Goal: Browse casually

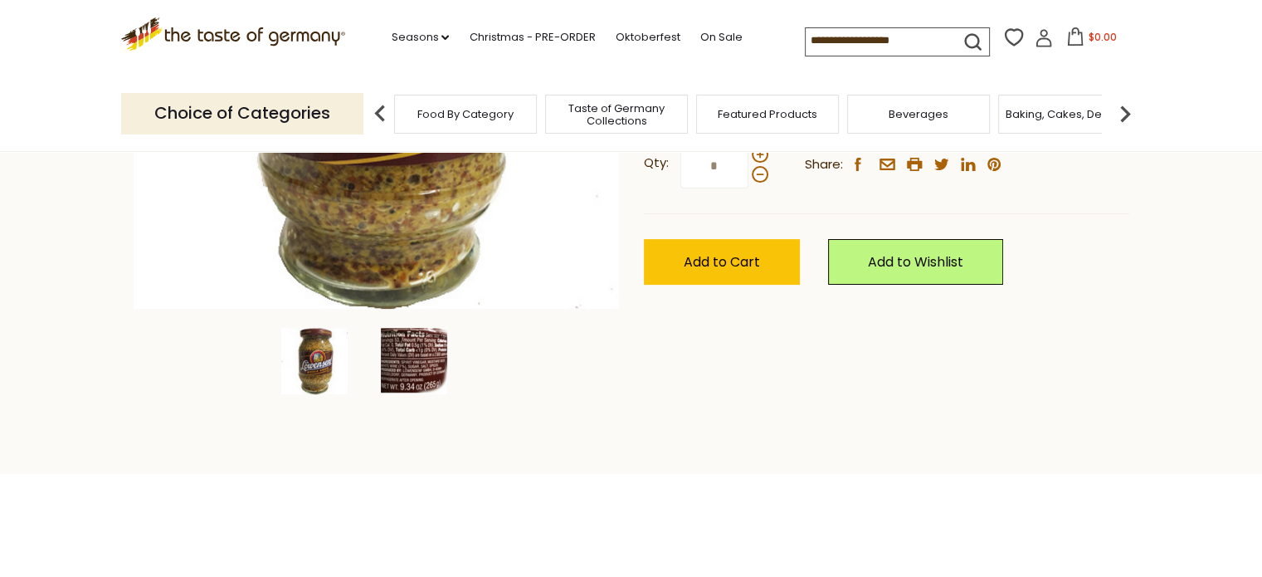
click at [416, 353] on img at bounding box center [414, 361] width 66 height 66
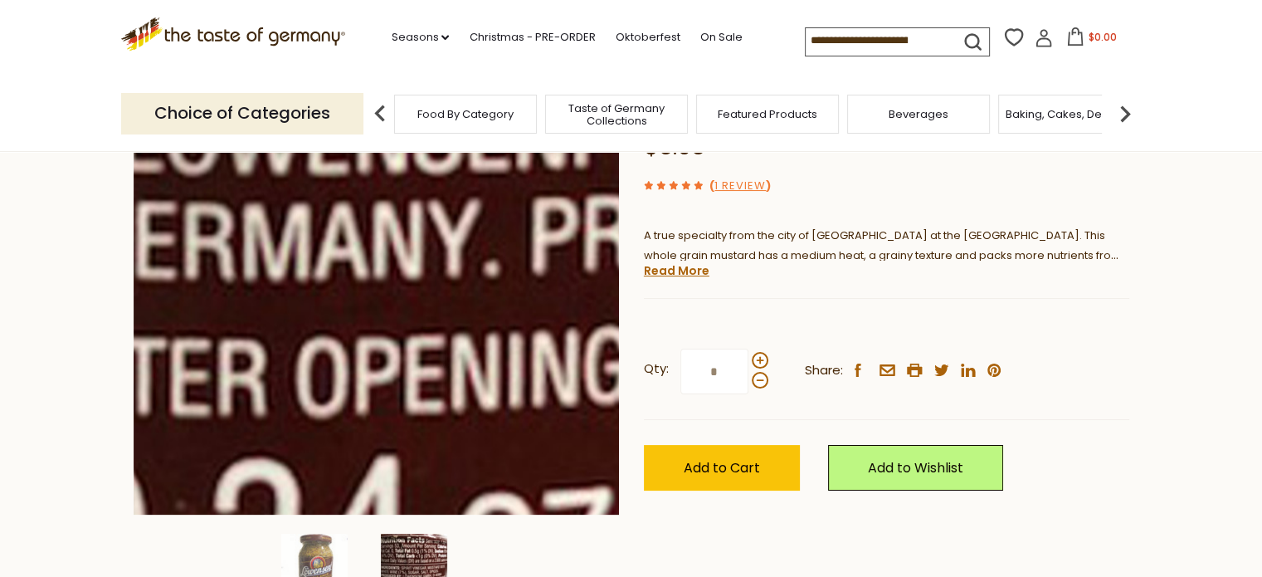
scroll to position [332, 0]
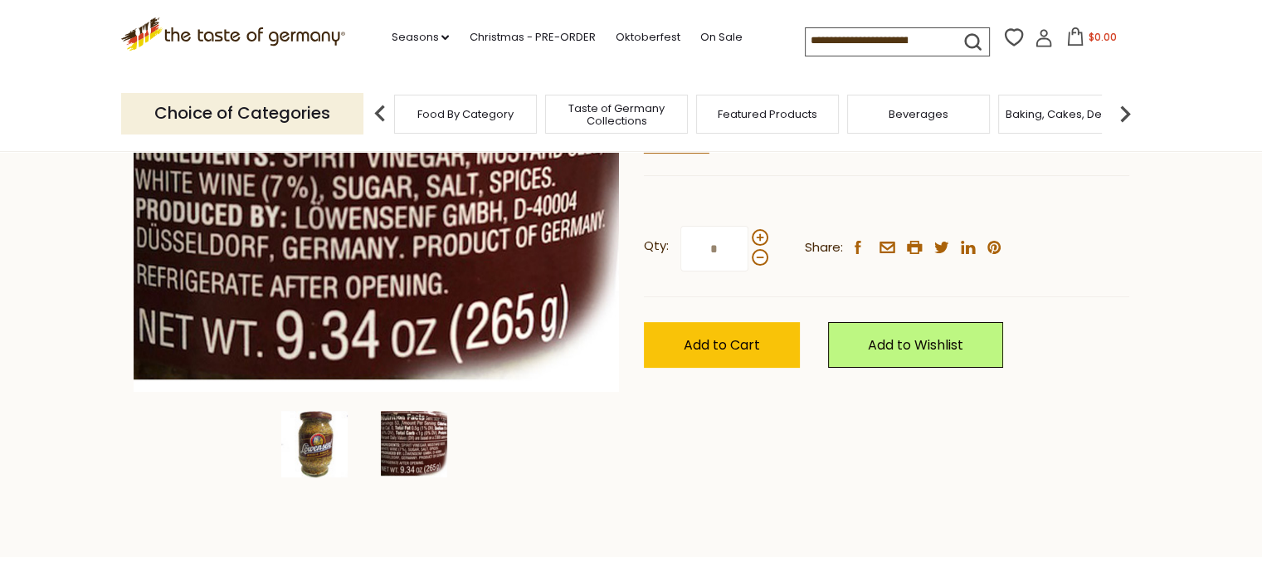
click at [302, 460] on img at bounding box center [314, 444] width 66 height 66
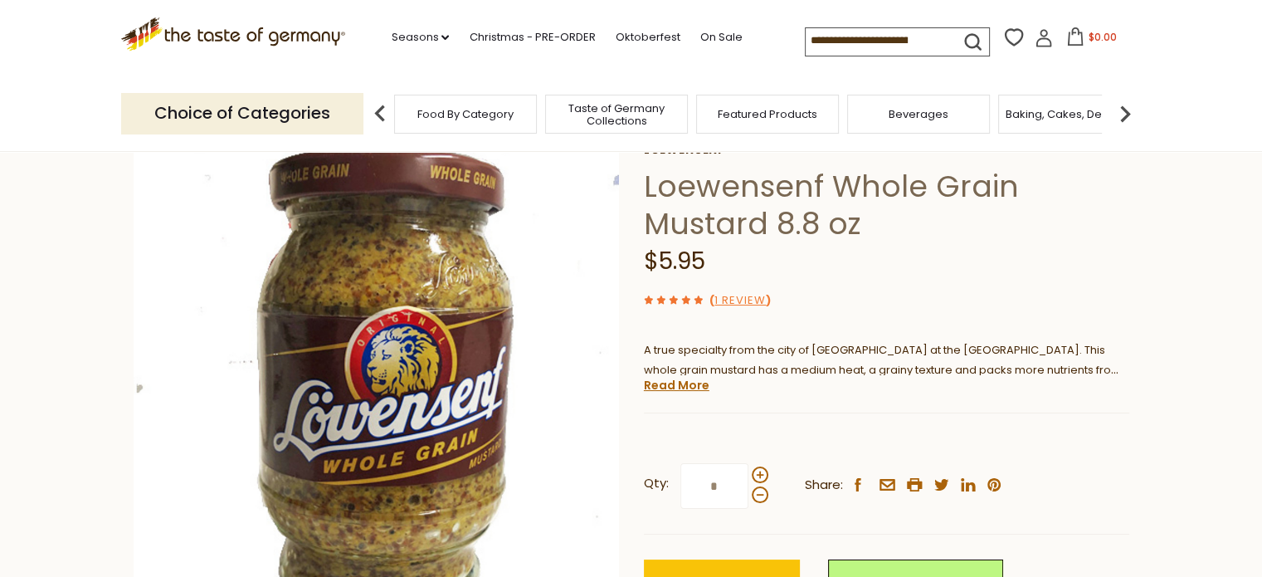
scroll to position [83, 0]
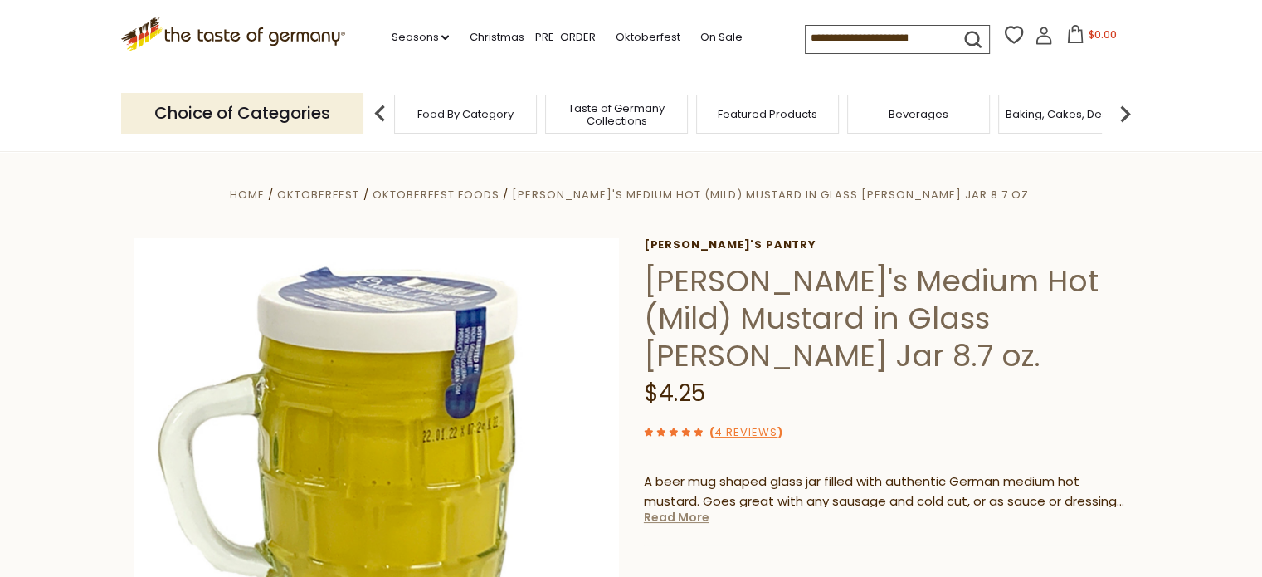
click at [678, 508] on link "Read More" at bounding box center [677, 516] width 66 height 17
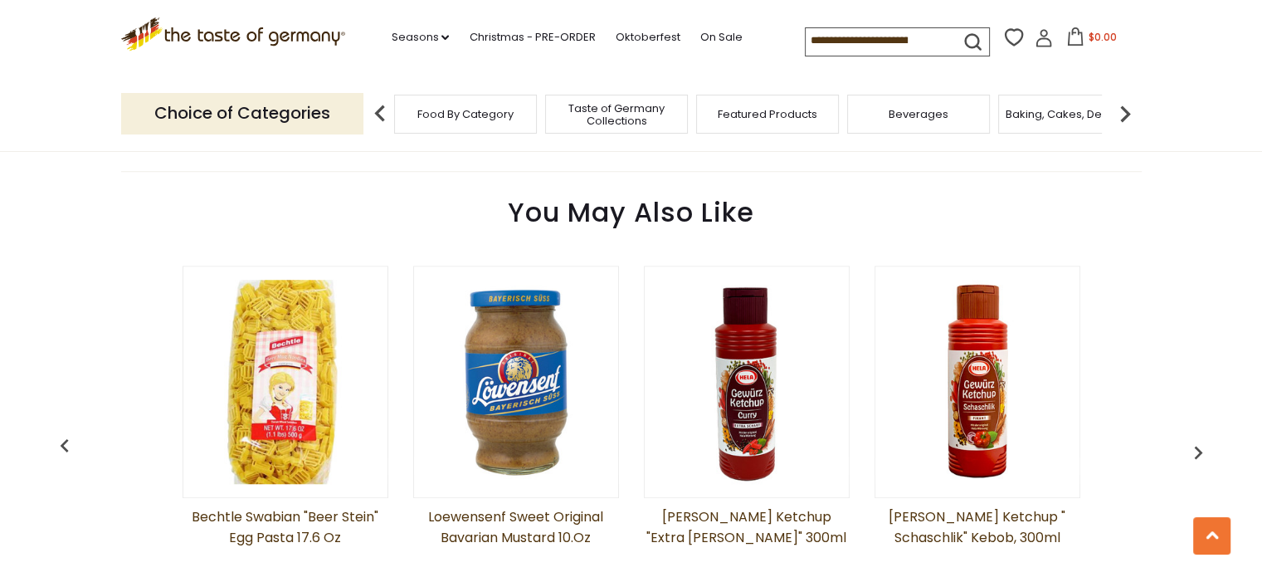
scroll to position [1244, 0]
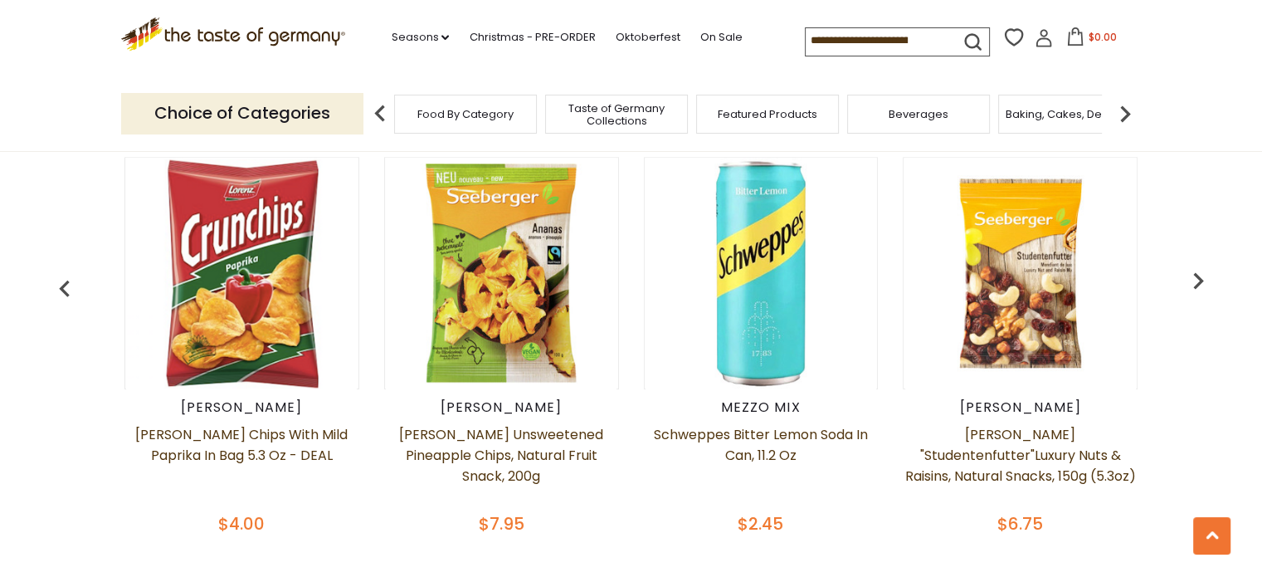
scroll to position [747, 0]
